Goal: Find specific page/section: Find specific page/section

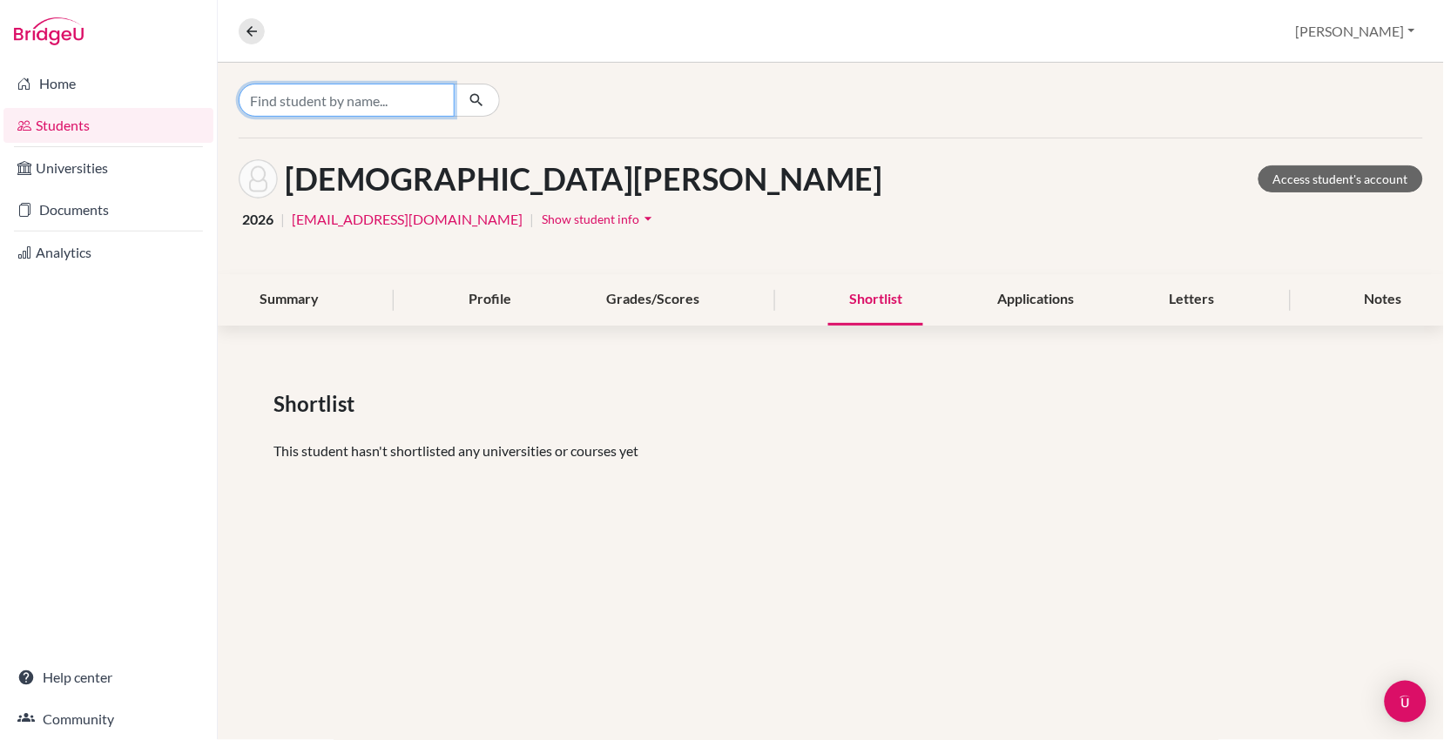
click at [347, 103] on input "Find student by name..." at bounding box center [347, 100] width 216 height 33
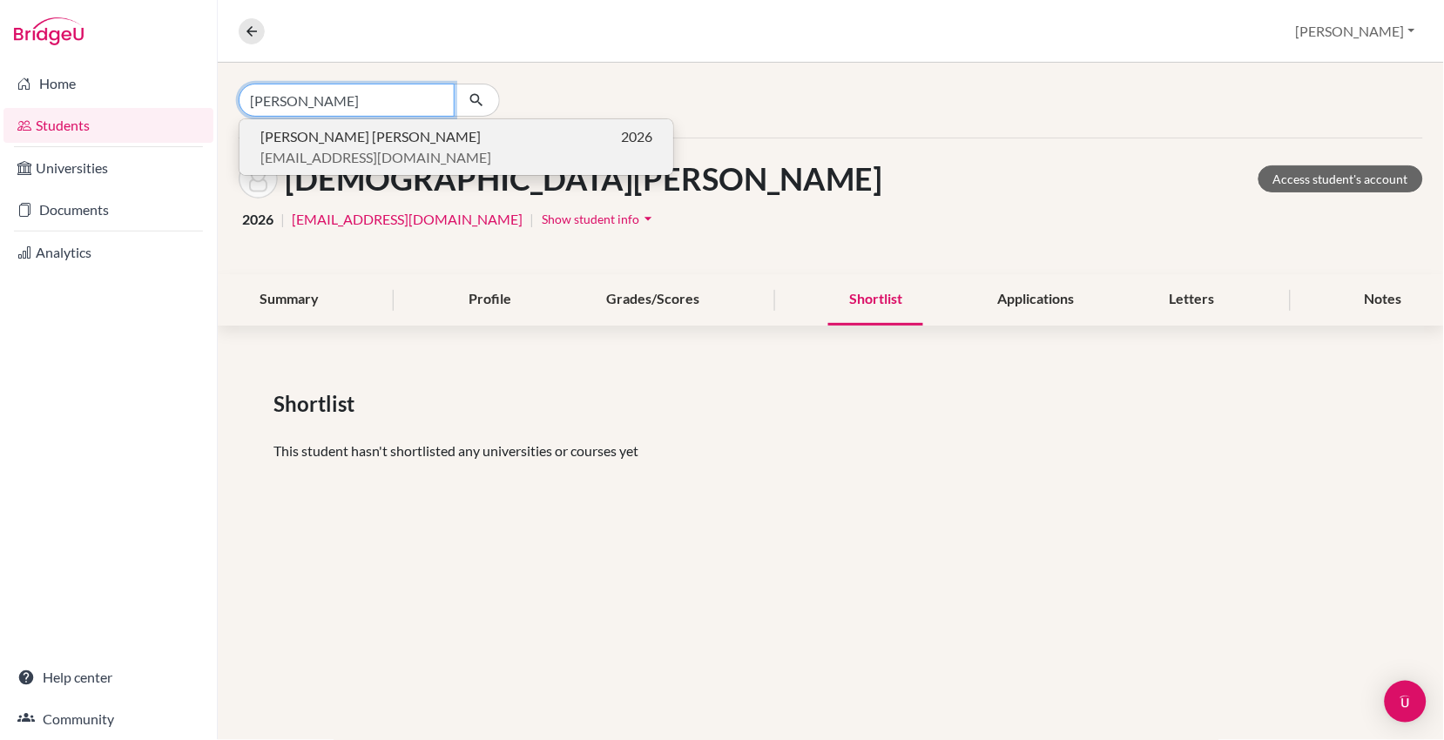
type input "[PERSON_NAME]"
click at [328, 142] on span "[PERSON_NAME] [PERSON_NAME]" at bounding box center [370, 136] width 220 height 21
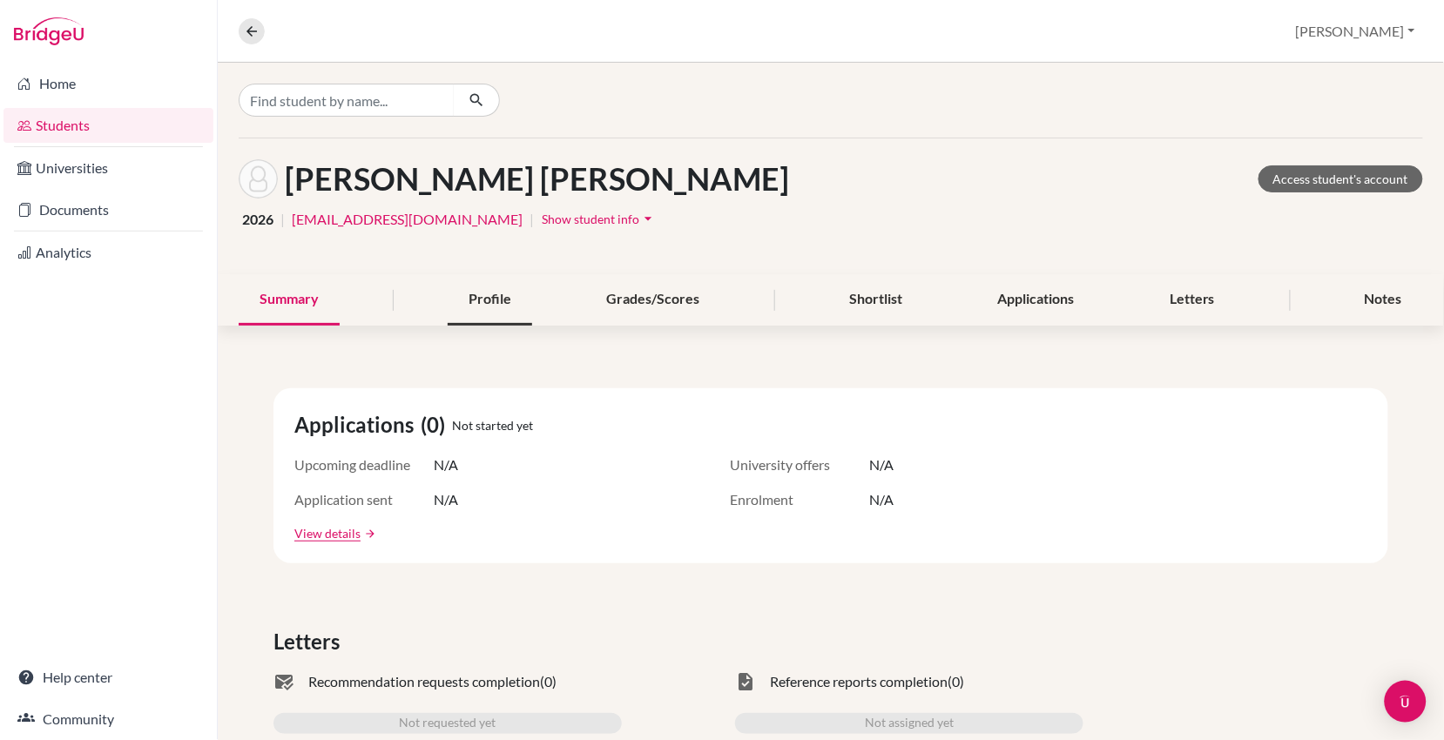
click at [483, 288] on div "Profile" at bounding box center [490, 299] width 84 height 51
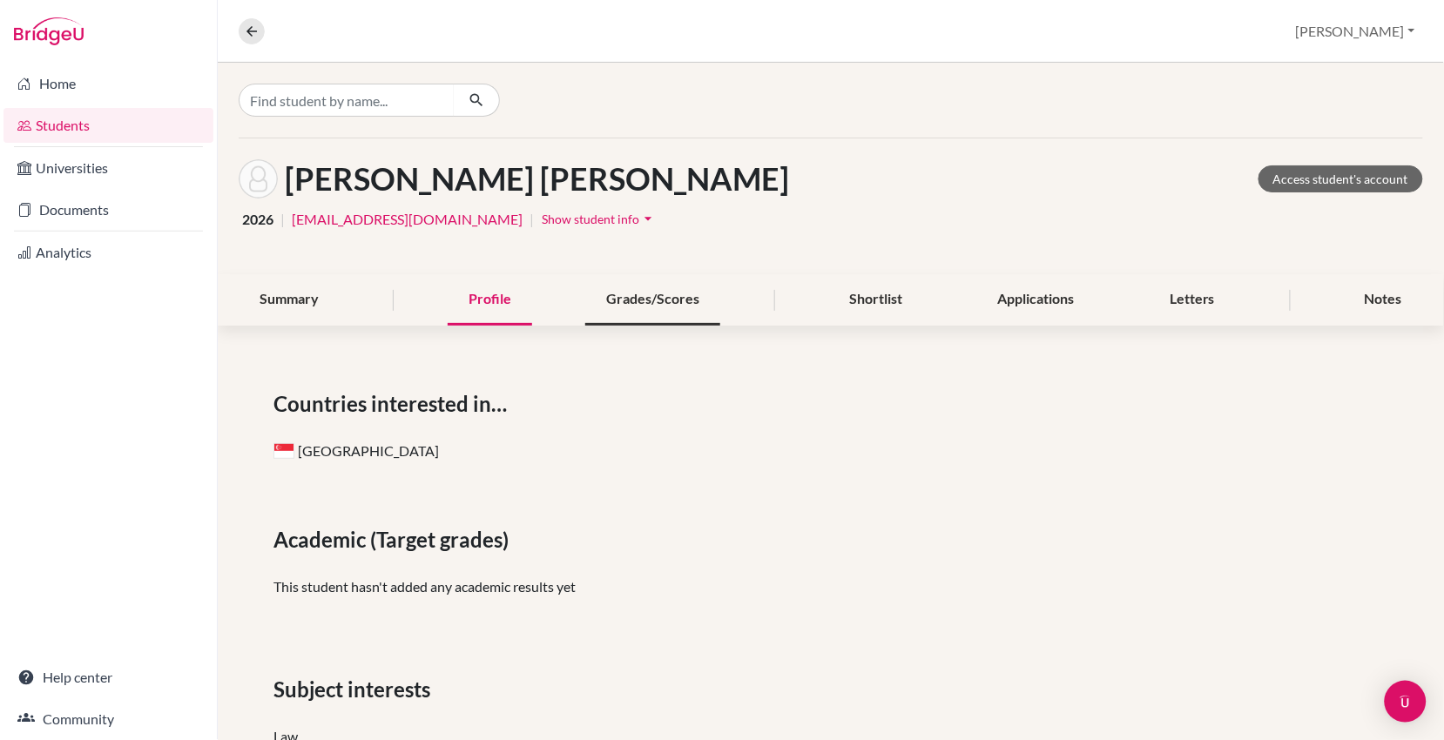
click at [631, 297] on div "Grades/Scores" at bounding box center [652, 299] width 135 height 51
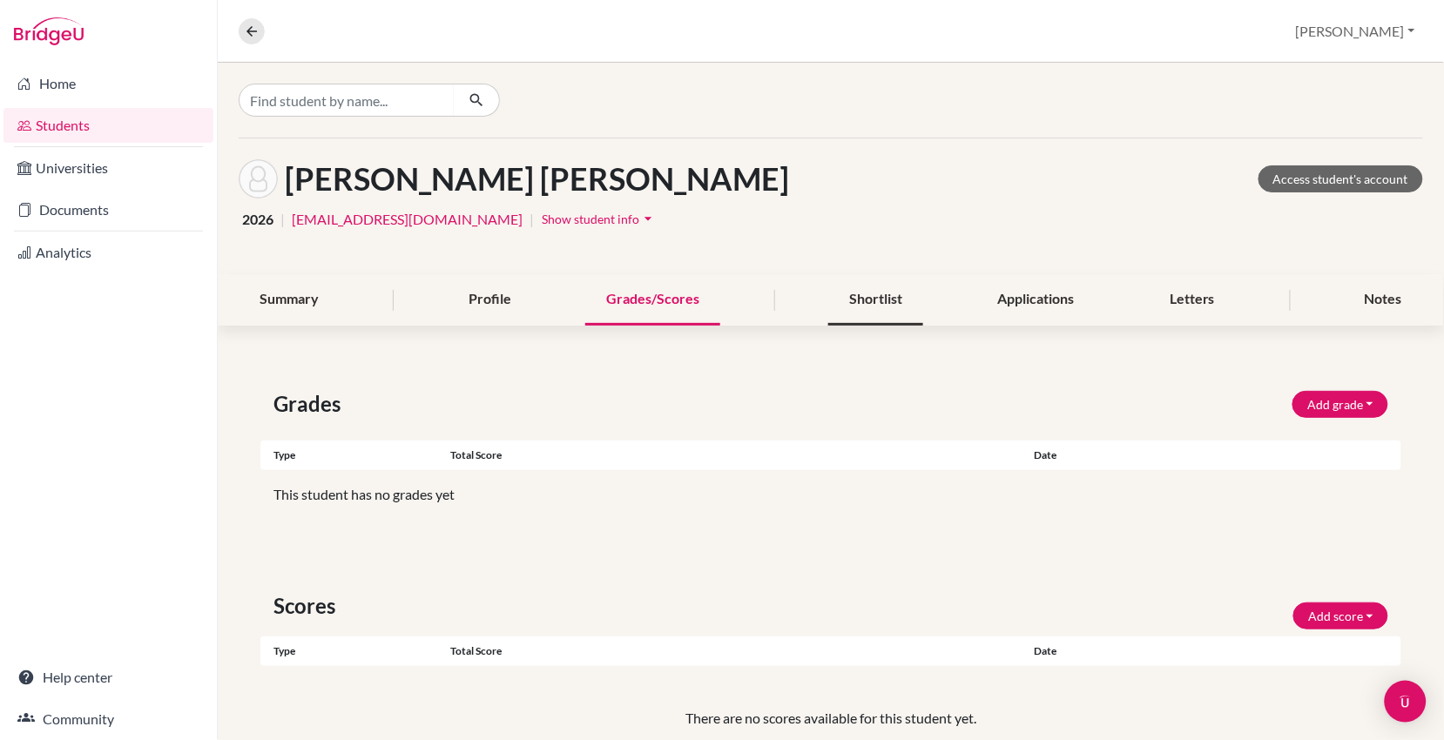
click at [866, 300] on div "Shortlist" at bounding box center [875, 299] width 95 height 51
